Goal: Task Accomplishment & Management: Manage account settings

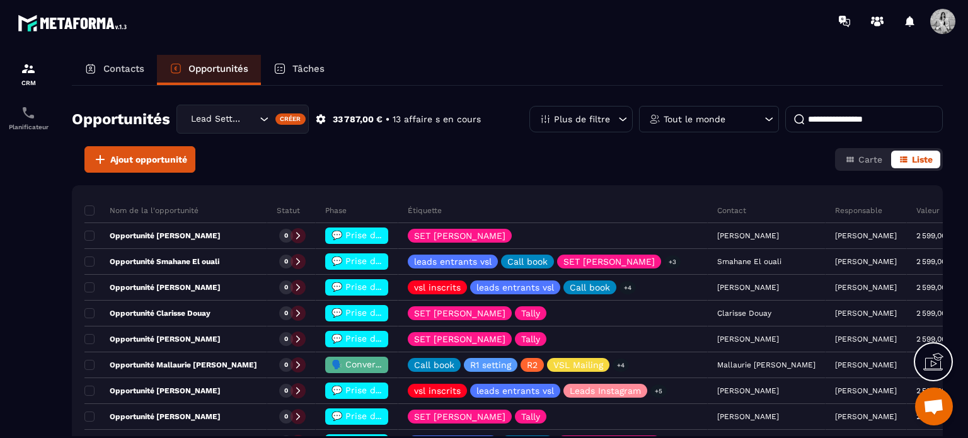
scroll to position [101, 0]
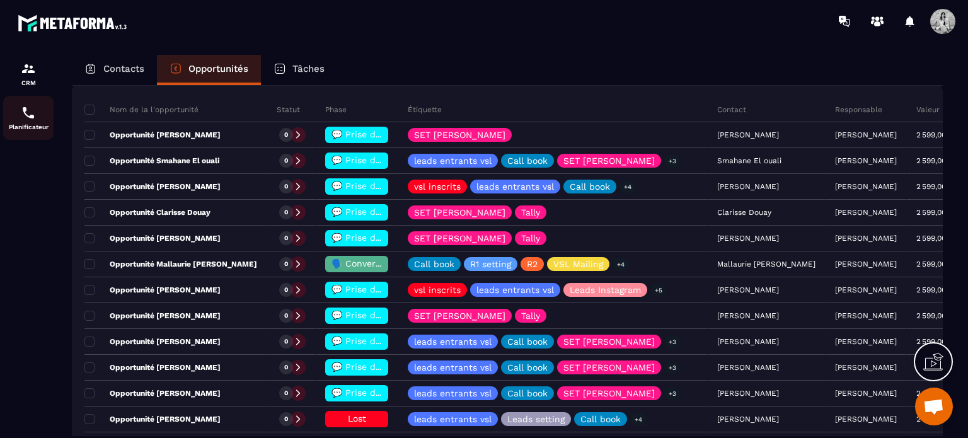
click at [25, 122] on div "Planificateur" at bounding box center [28, 117] width 50 height 25
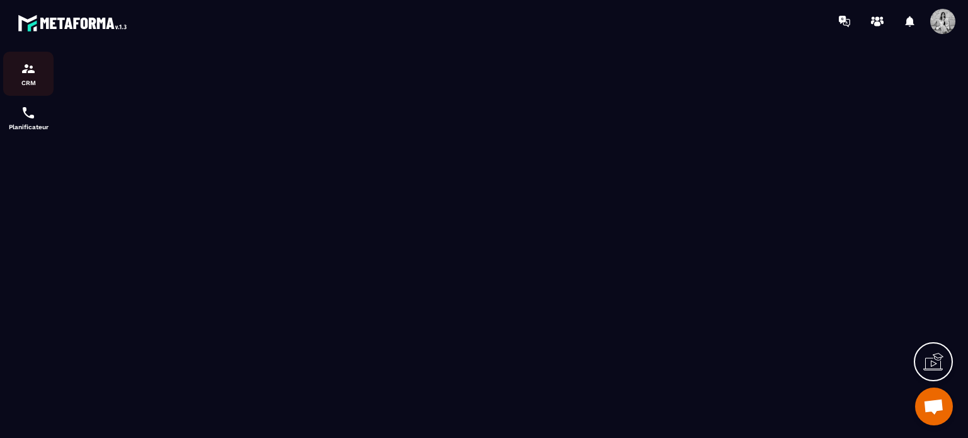
click at [25, 76] on img at bounding box center [28, 68] width 15 height 15
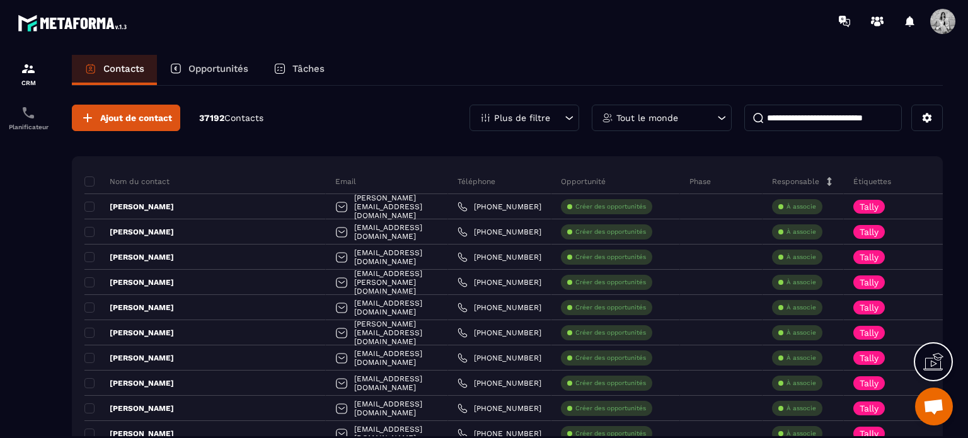
click at [838, 113] on input at bounding box center [822, 118] width 157 height 26
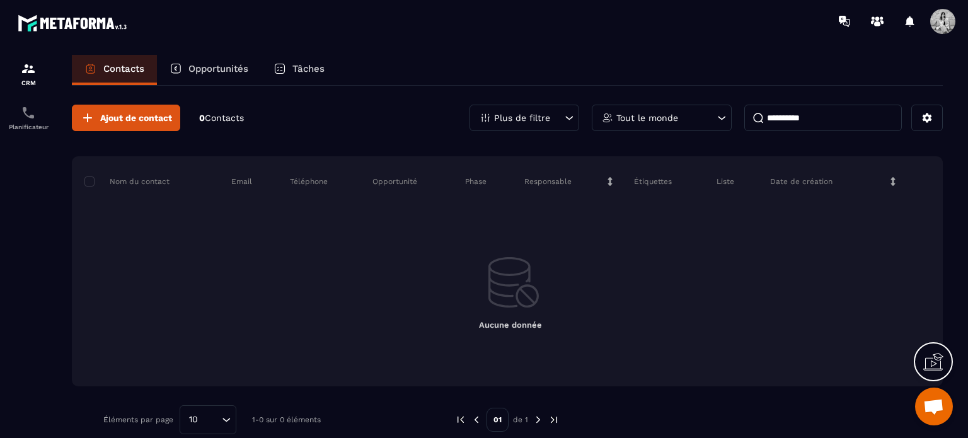
type input "**********"
click at [154, 115] on span "Ajout de contact" at bounding box center [136, 117] width 72 height 13
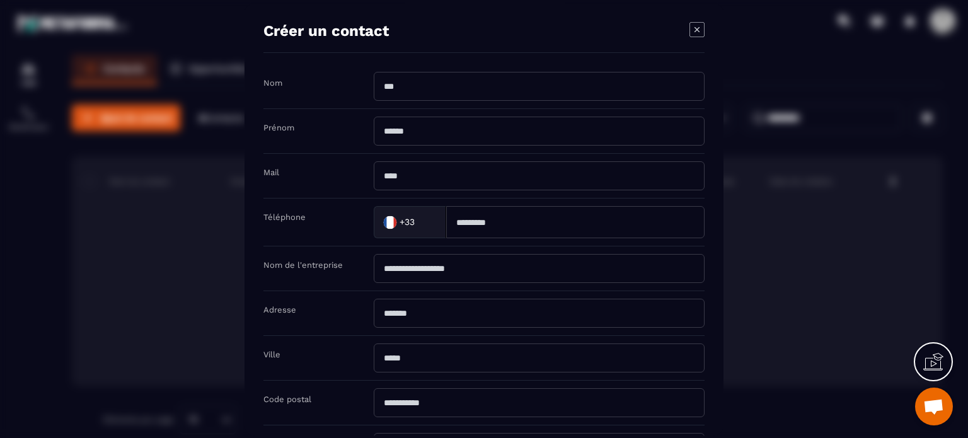
click at [559, 403] on input "Modal window" at bounding box center [539, 402] width 331 height 29
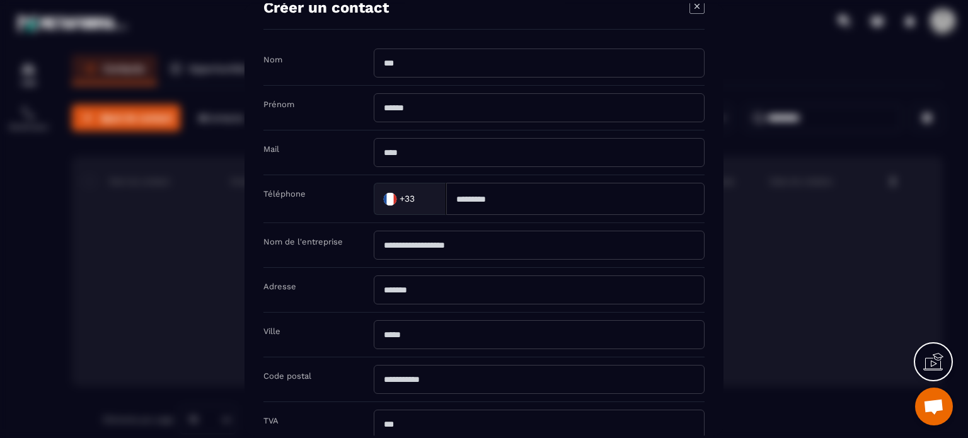
scroll to position [200, 0]
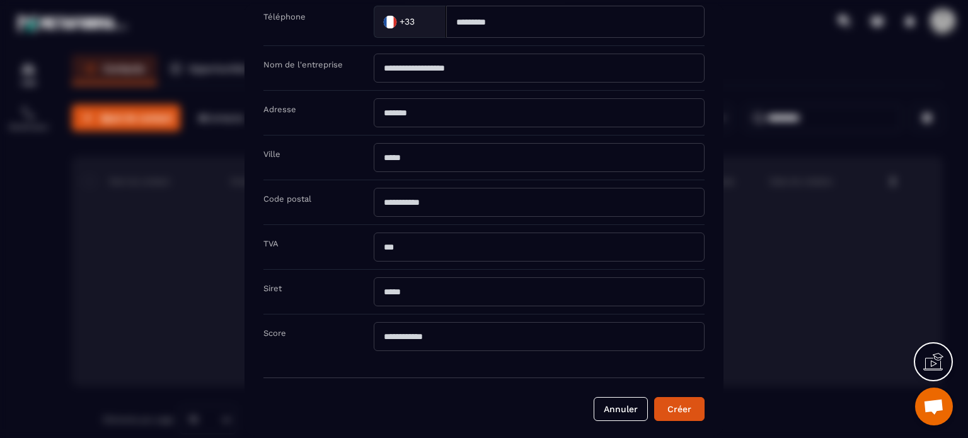
click at [872, 251] on div "Modal window" at bounding box center [484, 219] width 968 height 438
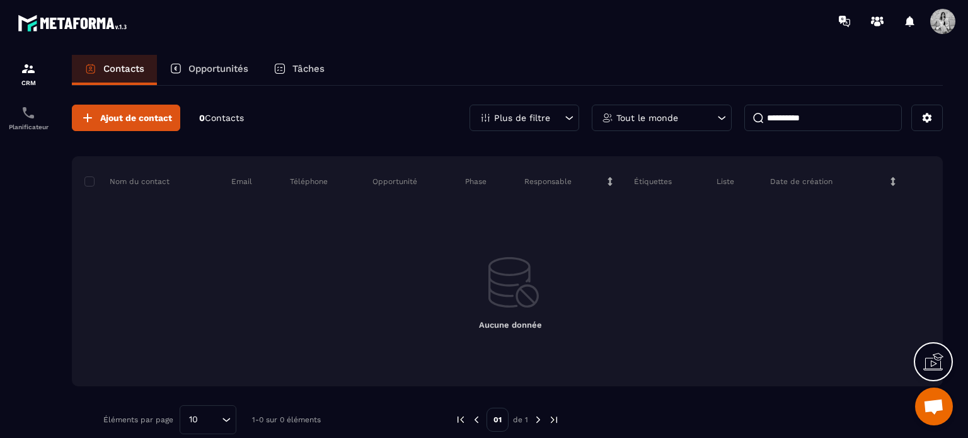
click at [134, 63] on p "Contacts" at bounding box center [123, 68] width 41 height 11
click at [850, 112] on input "**********" at bounding box center [822, 118] width 157 height 26
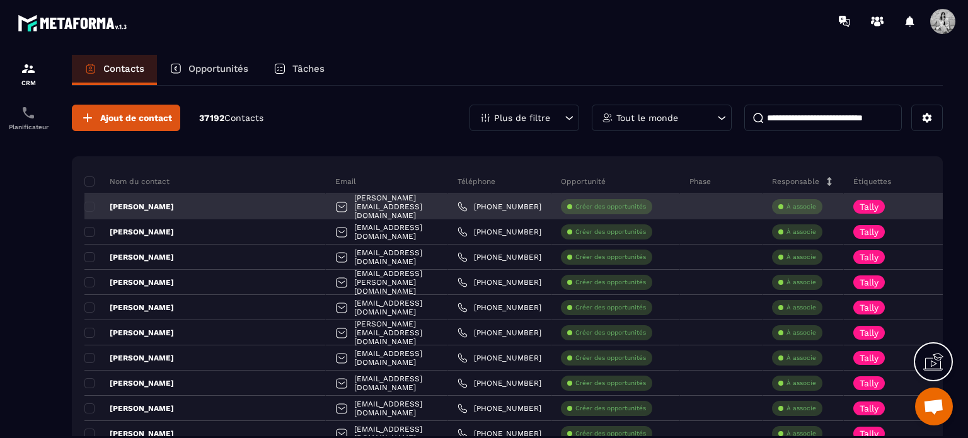
click at [199, 205] on div "[PERSON_NAME]" at bounding box center [204, 206] width 241 height 25
